Goal: Check status: Check status

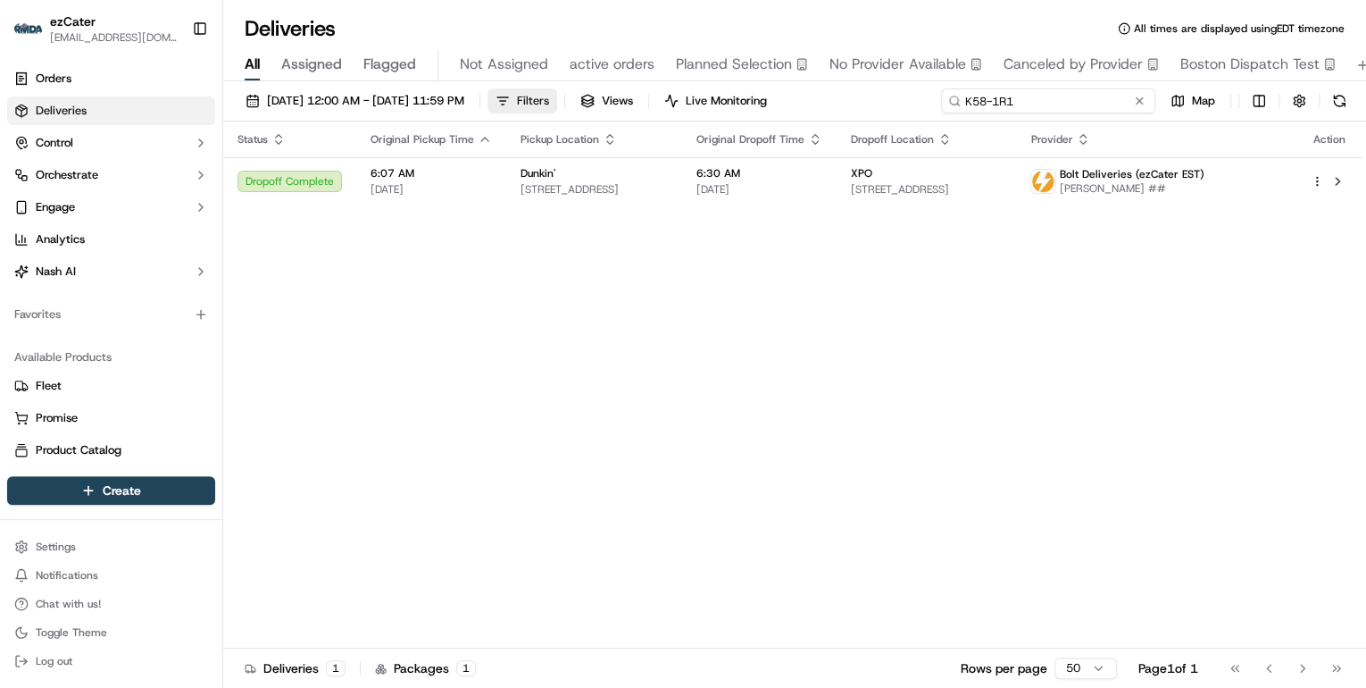
drag, startPoint x: 1079, startPoint y: 100, endPoint x: 614, endPoint y: 89, distance: 464.5
click at [614, 89] on div "[DATE] 12:00 AM - [DATE] 11:59 PM Filters Views Live Monitoring K58-1R1 Map" at bounding box center [794, 104] width 1143 height 33
paste input "PYYVTV"
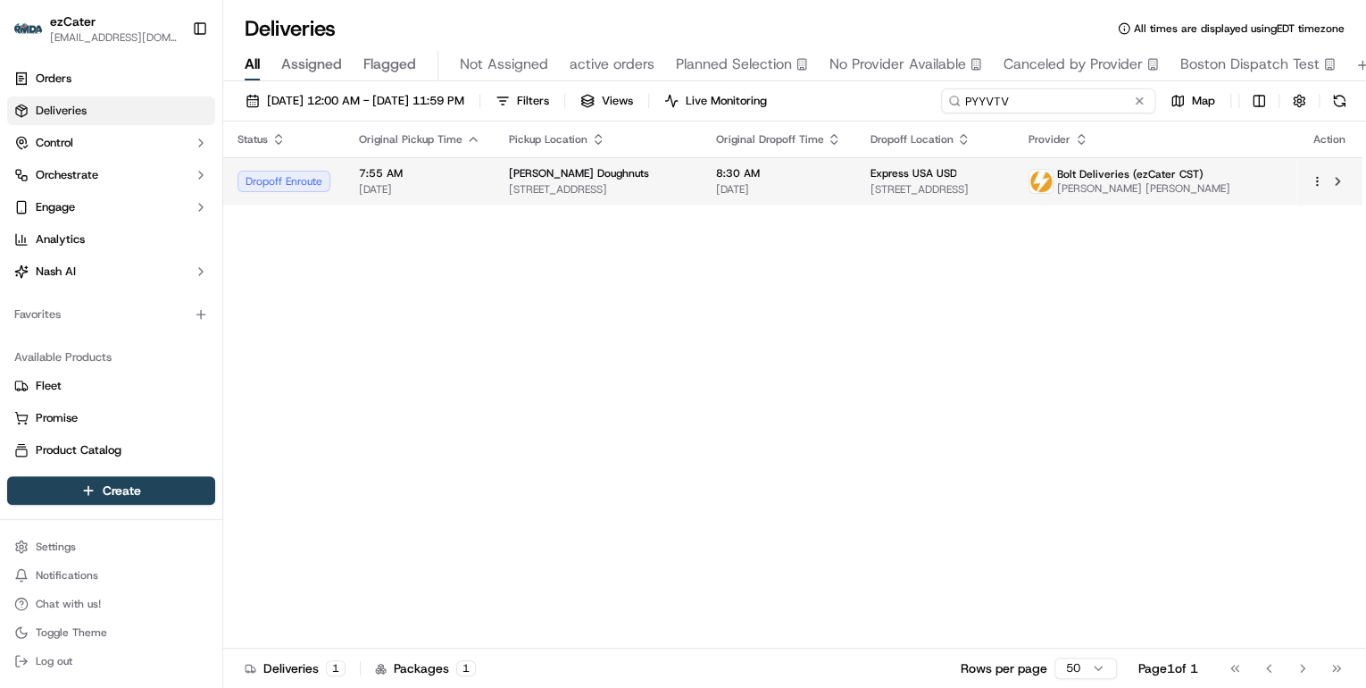
type input "PYYVTV"
click at [539, 185] on span "[STREET_ADDRESS]" at bounding box center [598, 189] width 178 height 14
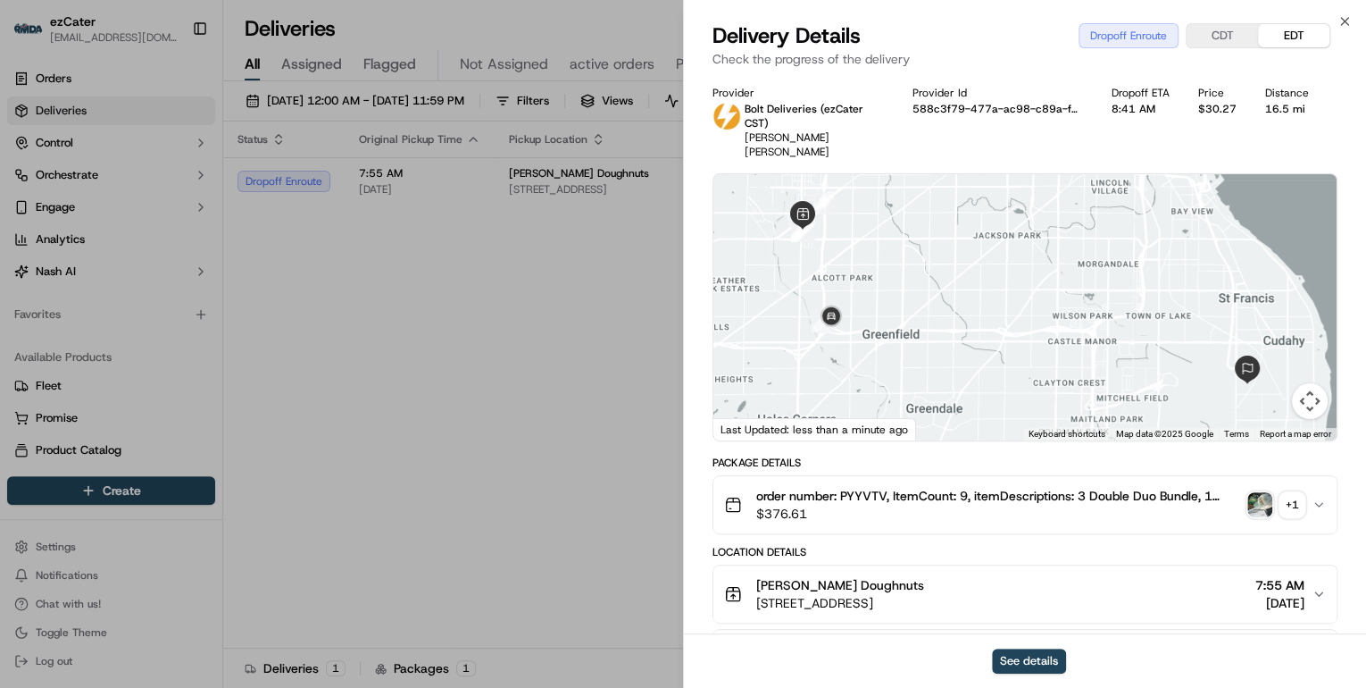
click at [1292, 494] on div "+ 1" at bounding box center [1292, 504] width 25 height 25
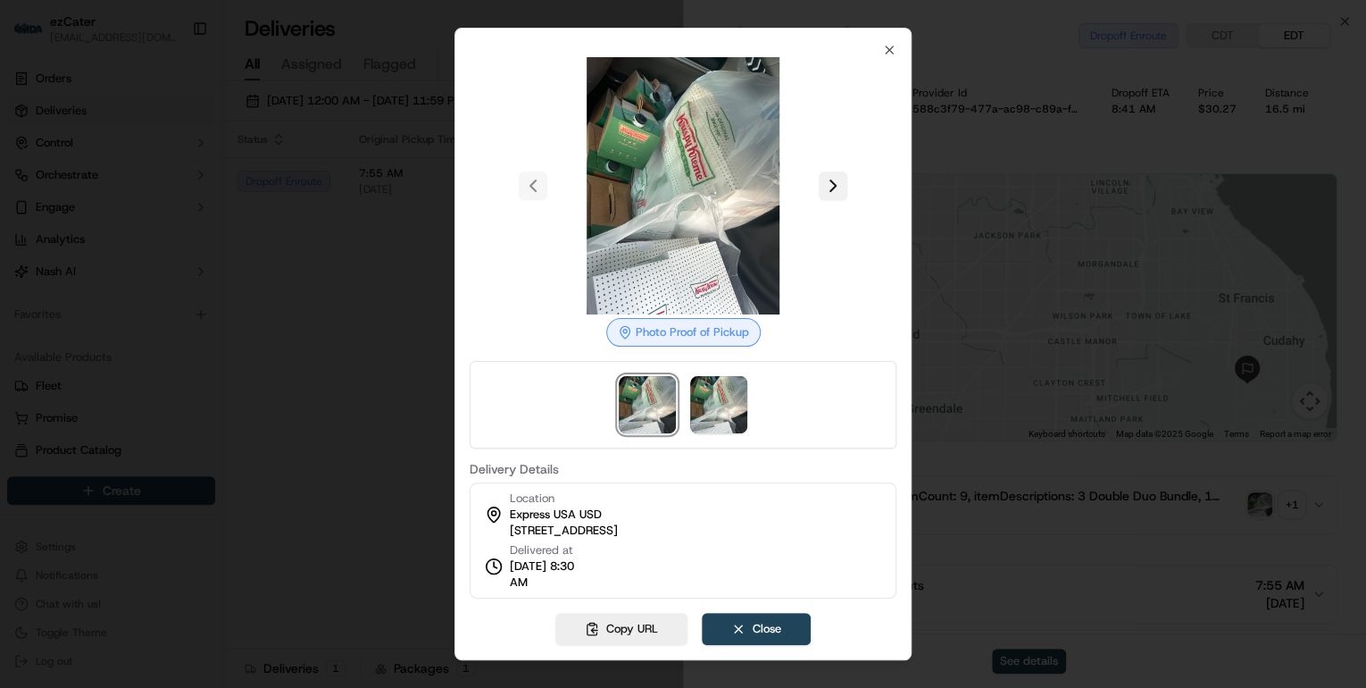
click at [822, 191] on button at bounding box center [833, 185] width 29 height 29
click at [894, 52] on icon "button" at bounding box center [889, 50] width 14 height 14
